Goal: Information Seeking & Learning: Check status

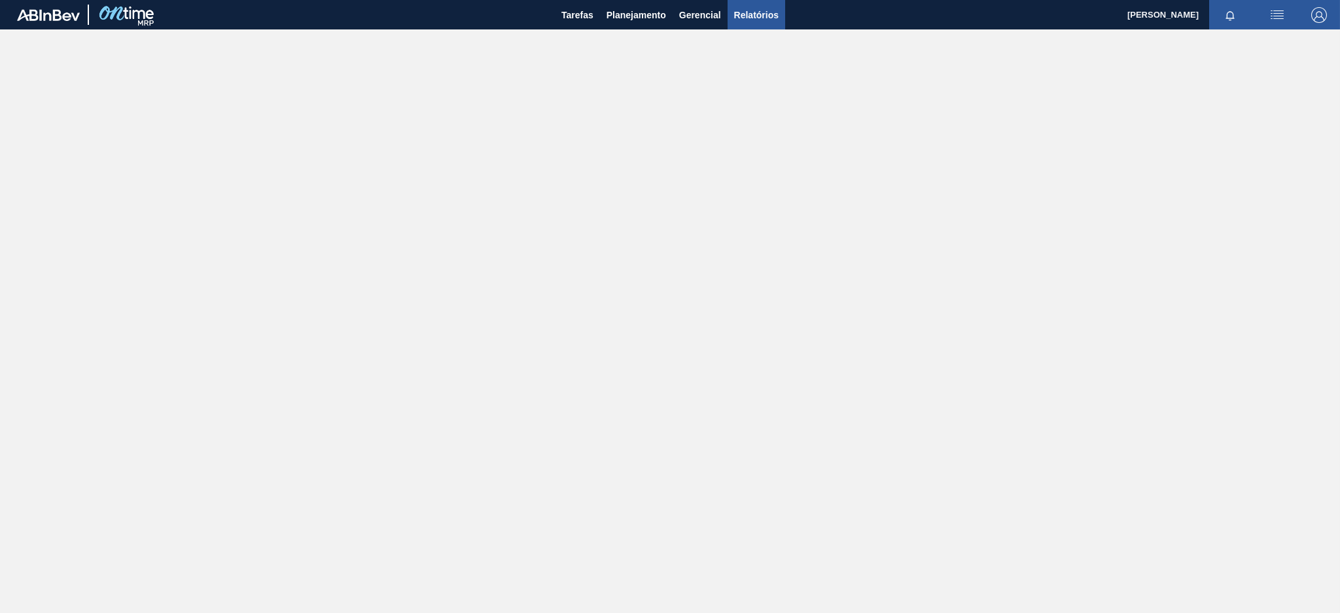
click at [756, 17] on span "Relatórios" at bounding box center [756, 15] width 44 height 16
click at [646, 15] on span "Planejamento" at bounding box center [637, 15] width 60 height 16
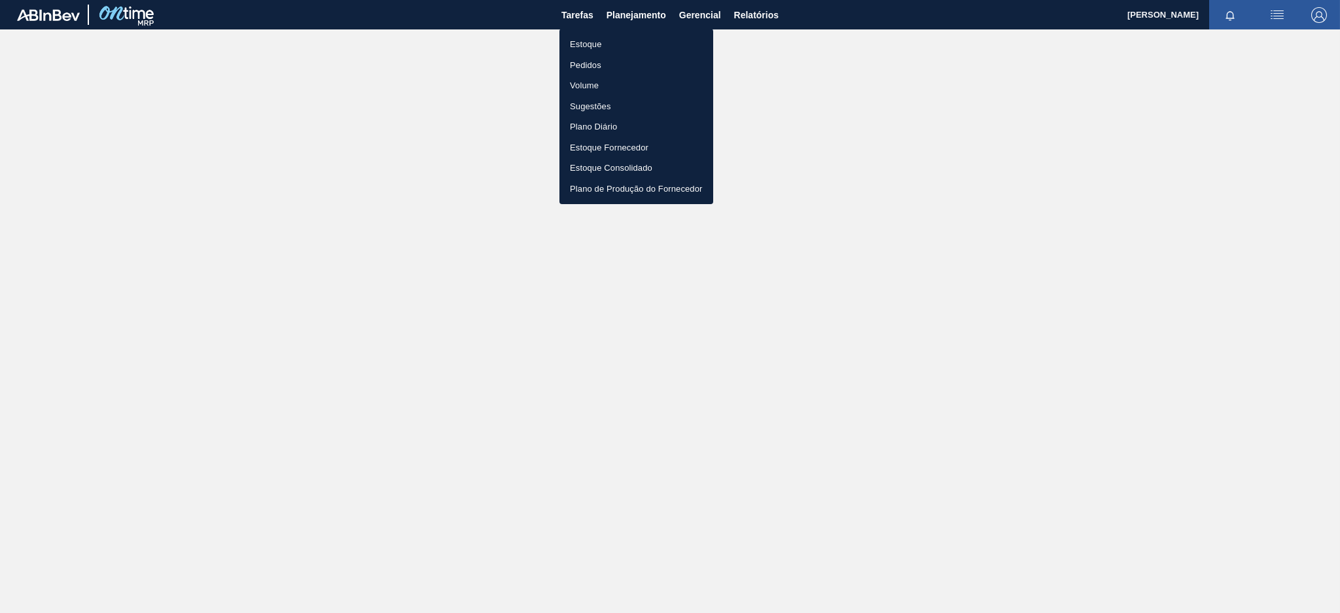
click at [616, 41] on li "Estoque" at bounding box center [636, 44] width 154 height 21
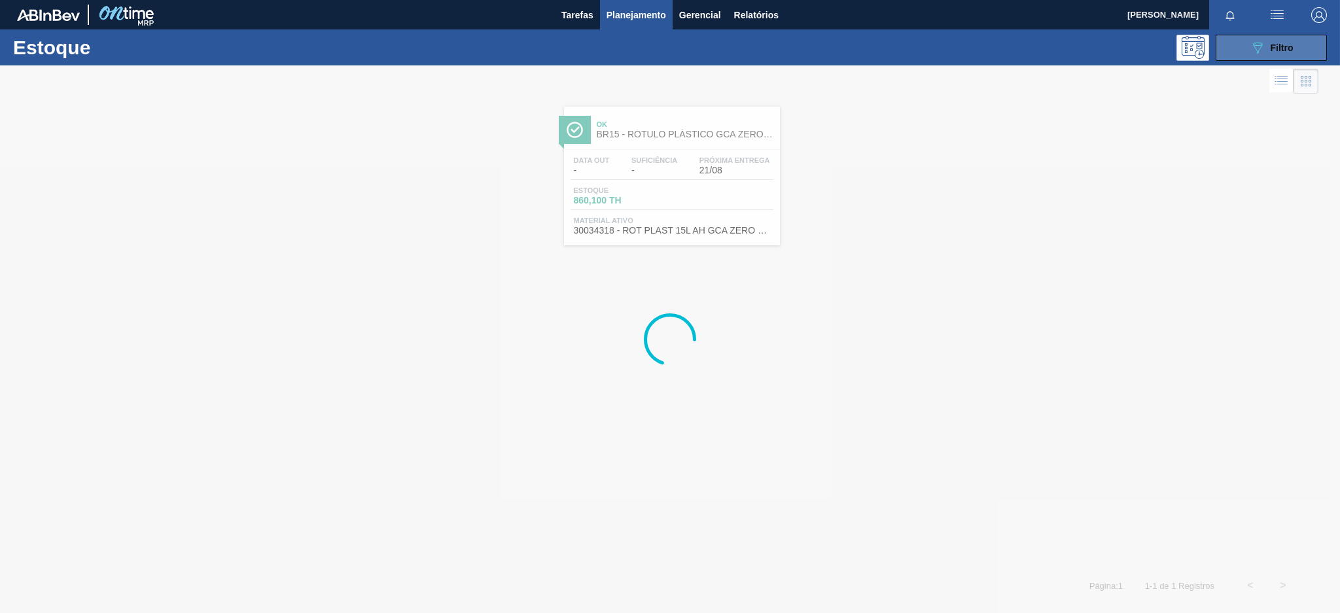
click at [1258, 46] on icon "089F7B8B-B2A5-4AFE-B5C0-19BA573D28AC" at bounding box center [1258, 48] width 16 height 16
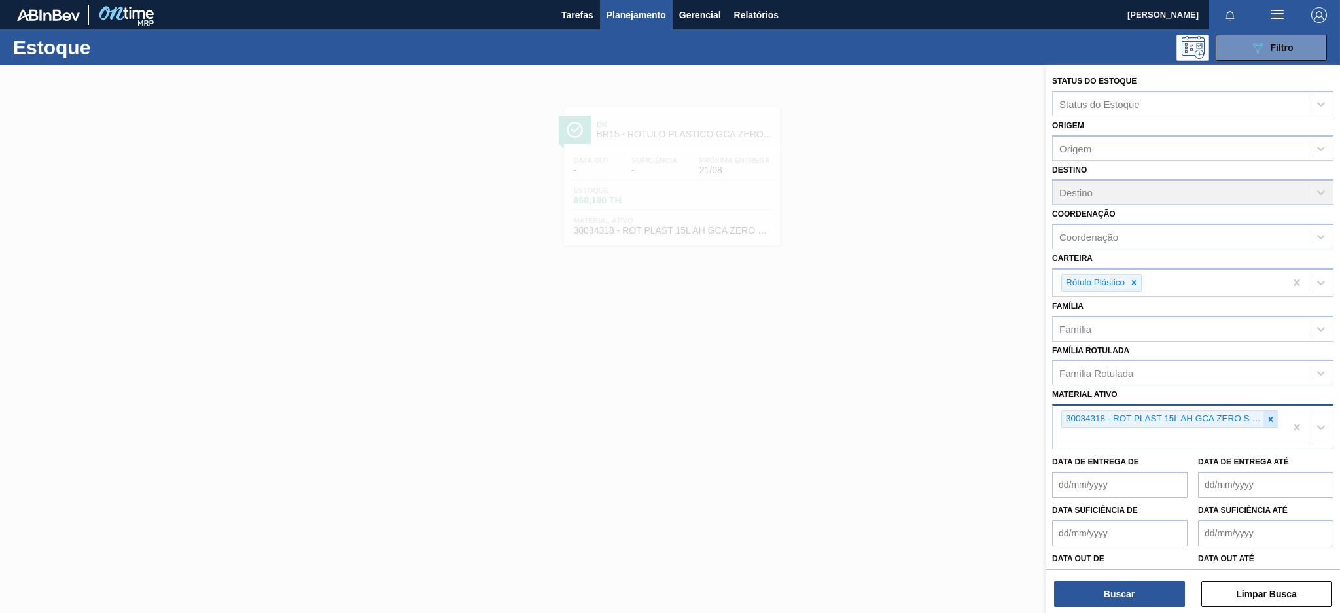
click at [1264, 411] on div at bounding box center [1271, 419] width 14 height 16
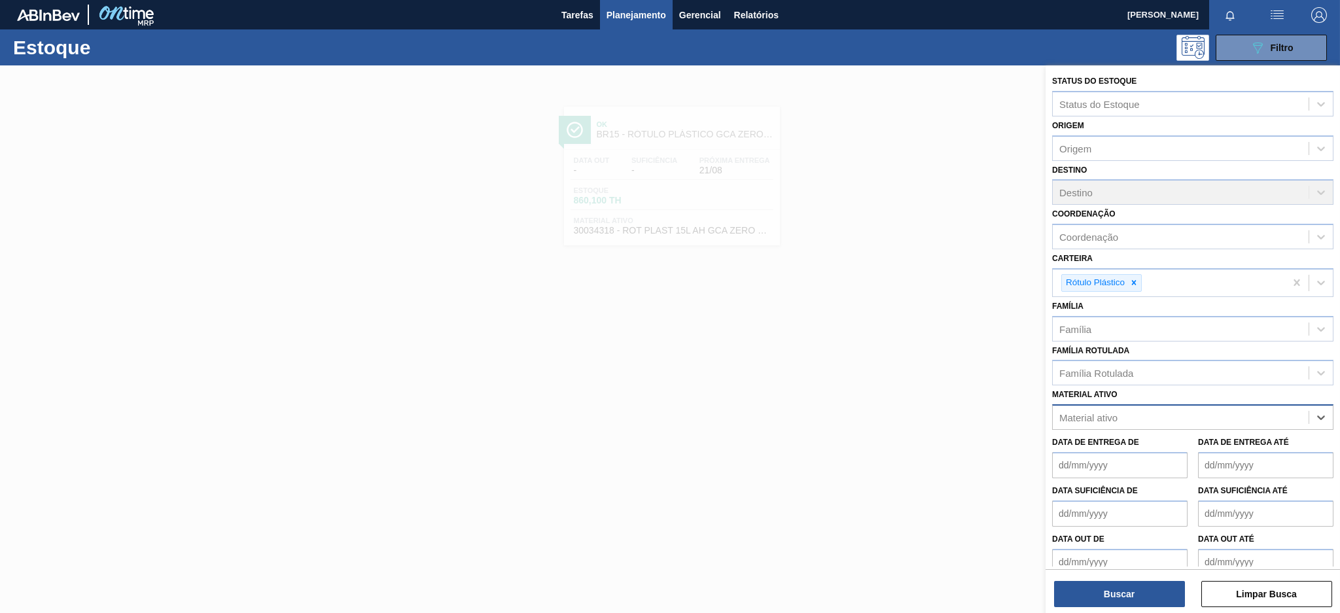
click at [1267, 412] on div "Material ativo" at bounding box center [1181, 417] width 256 height 19
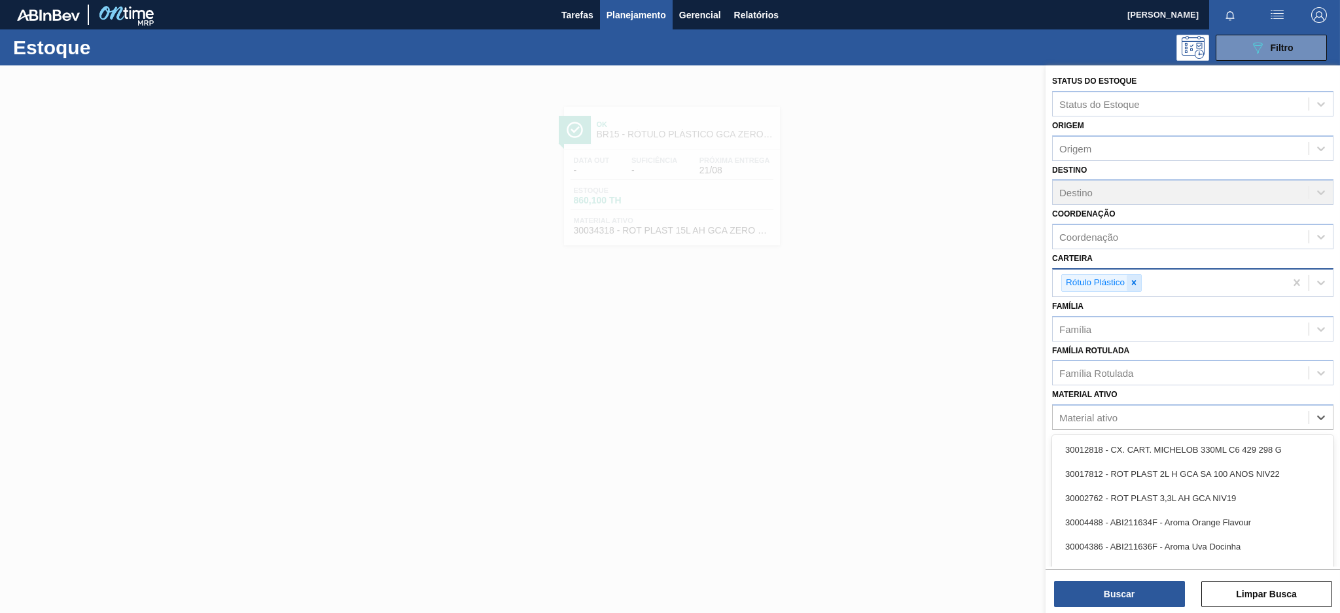
click at [1132, 278] on icon at bounding box center [1133, 282] width 9 height 9
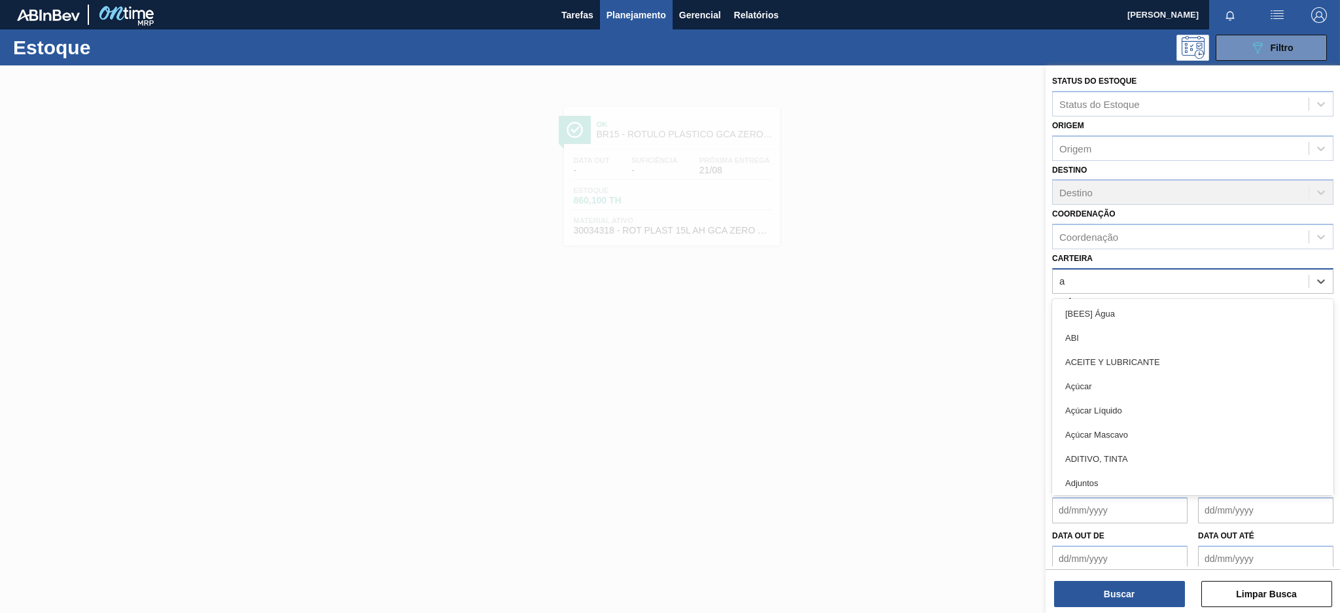
type input "aç"
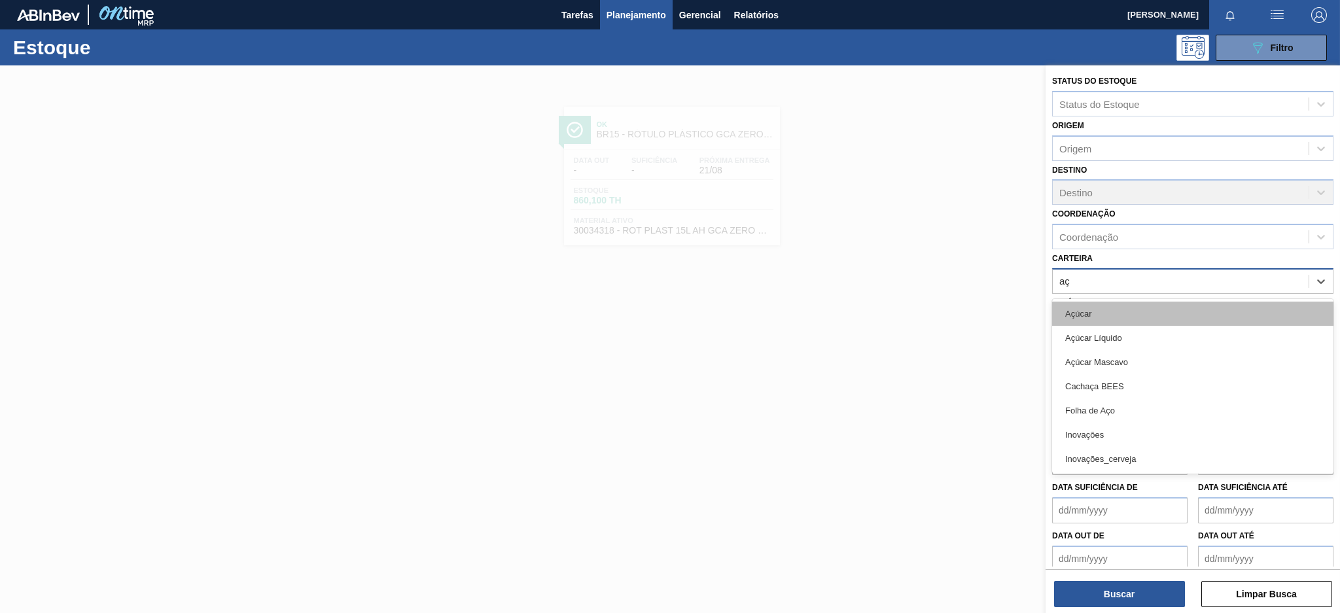
click at [1125, 314] on div "Açúcar" at bounding box center [1192, 314] width 281 height 24
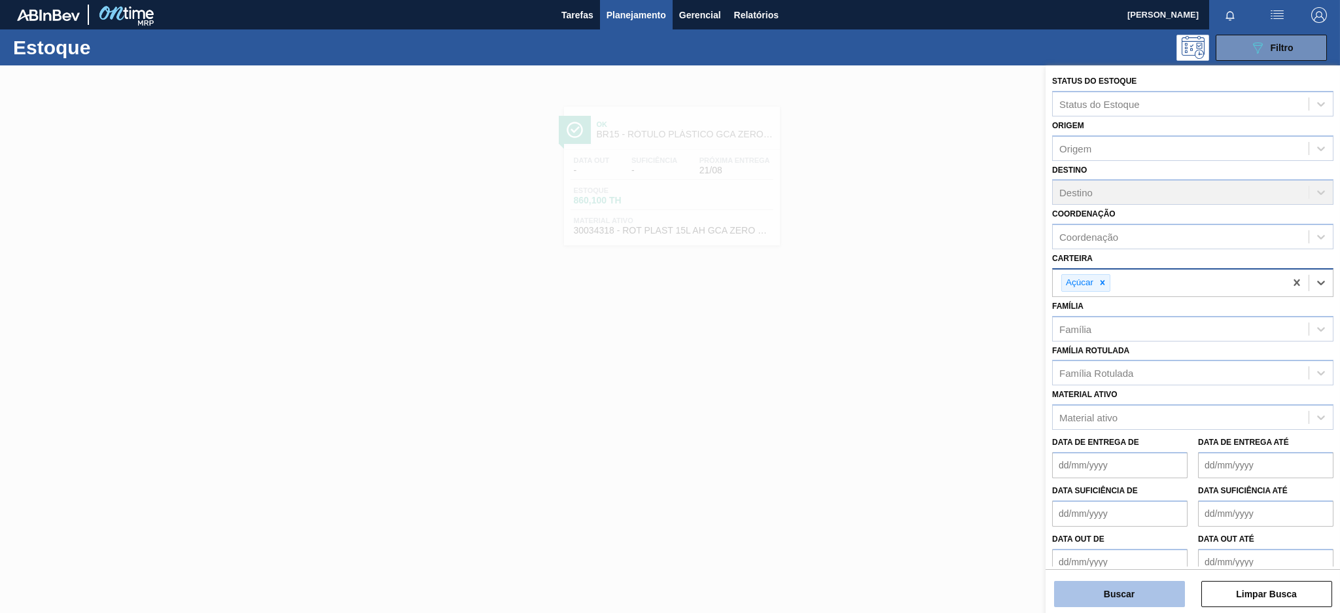
click at [1116, 593] on button "Buscar" at bounding box center [1119, 594] width 131 height 26
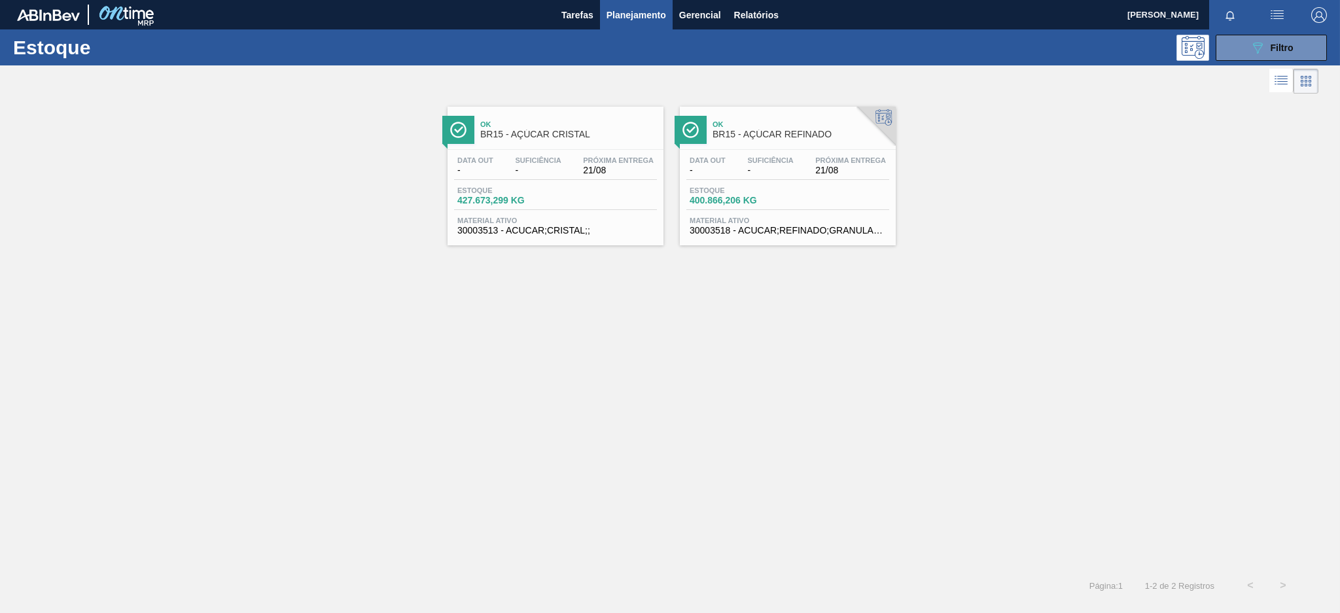
click at [592, 182] on div "Data out - Suficiência - Próxima Entrega 21/08 Estoque 427.673,299 KG Material …" at bounding box center [556, 194] width 216 height 89
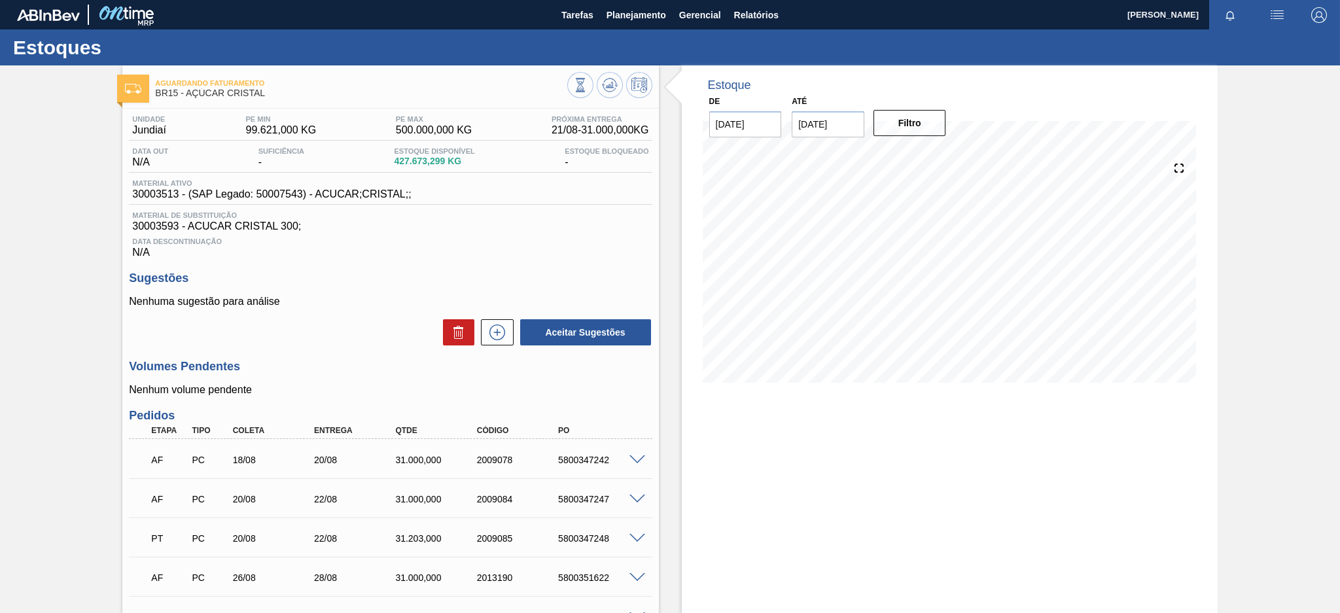
scroll to position [87, 0]
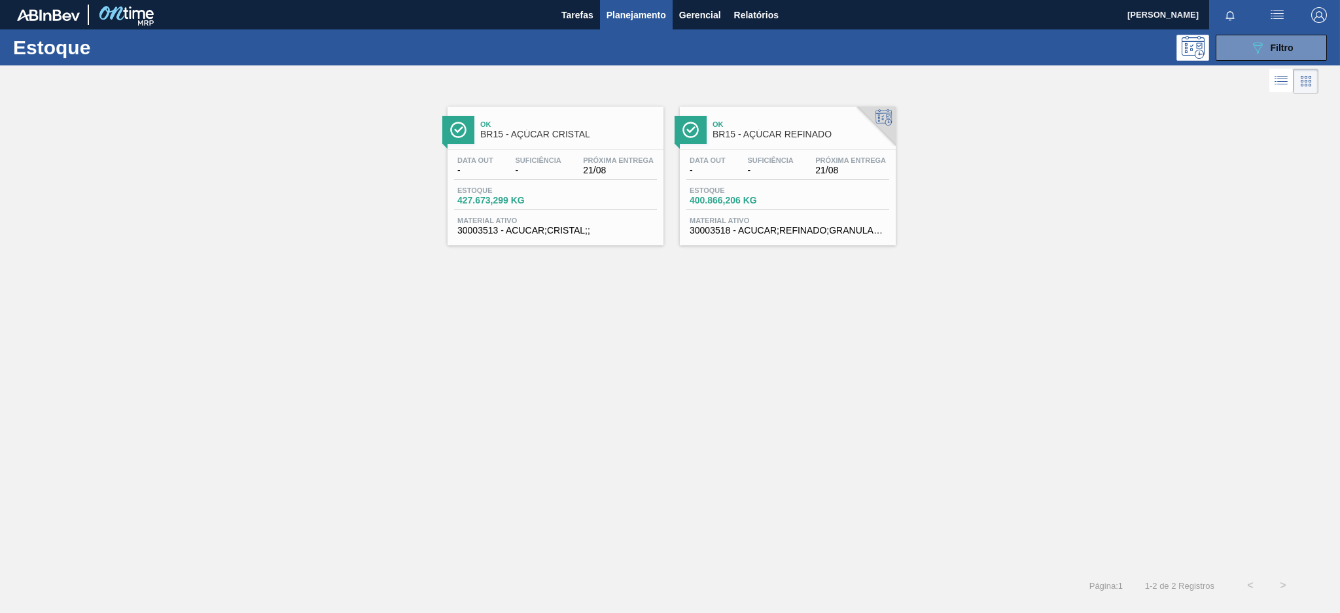
click at [787, 176] on div "Data out - Suficiência - Próxima Entrega 21/08" at bounding box center [787, 168] width 203 height 24
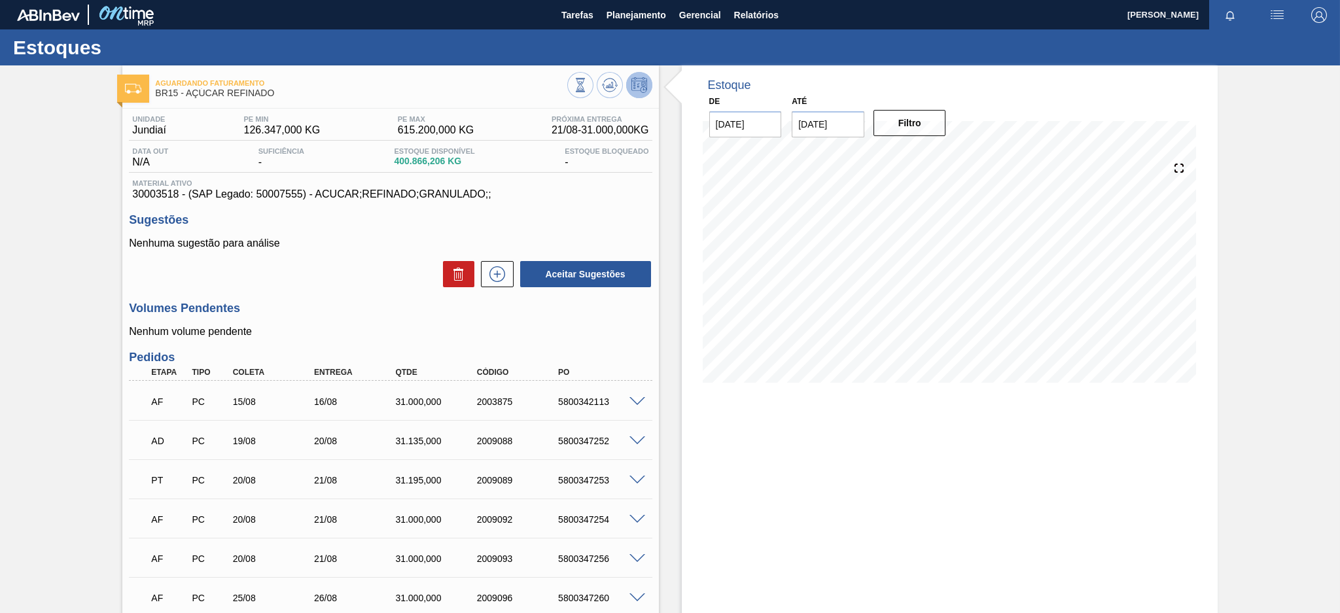
scroll to position [87, 0]
